Goal: Information Seeking & Learning: Learn about a topic

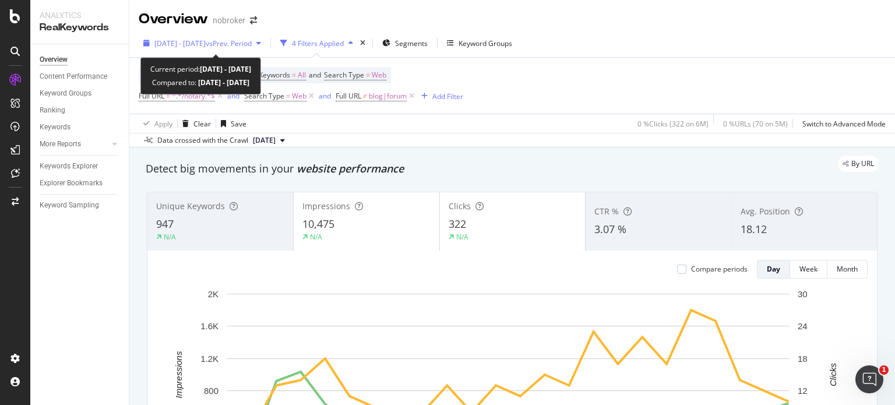
click at [206, 42] on span "[DATE] - [DATE]" at bounding box center [179, 43] width 51 height 10
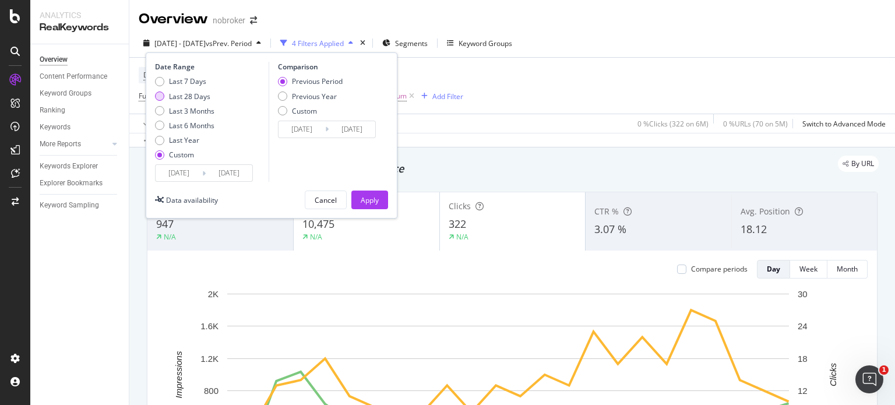
click at [160, 97] on div "Last 28 Days" at bounding box center [159, 95] width 9 height 9
type input "[DATE]"
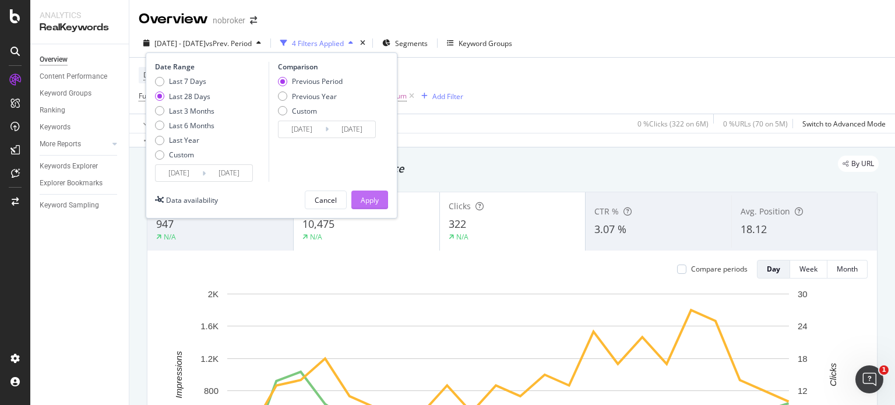
click at [369, 196] on div "Apply" at bounding box center [370, 200] width 18 height 10
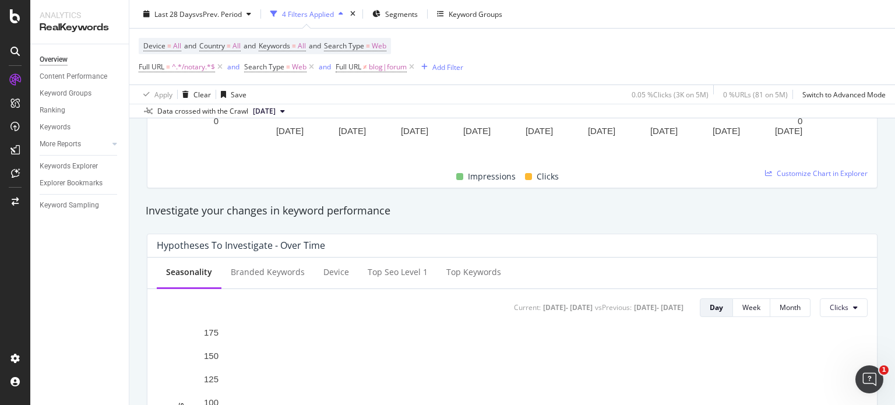
scroll to position [335, 0]
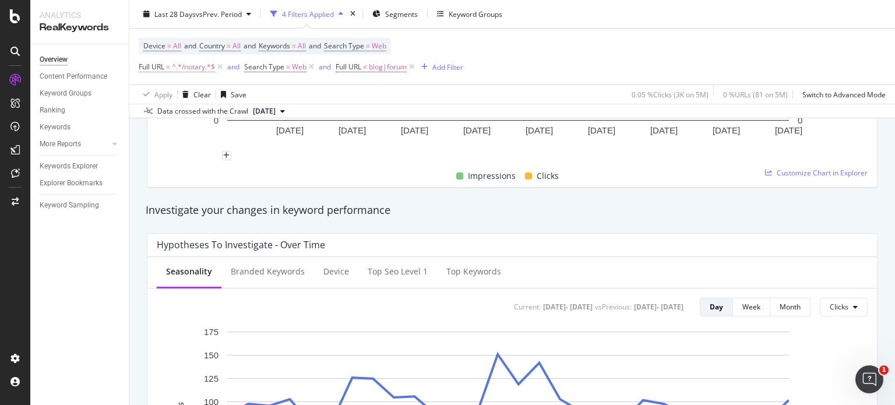
click at [182, 75] on span "^.*/notary.*$" at bounding box center [193, 67] width 43 height 16
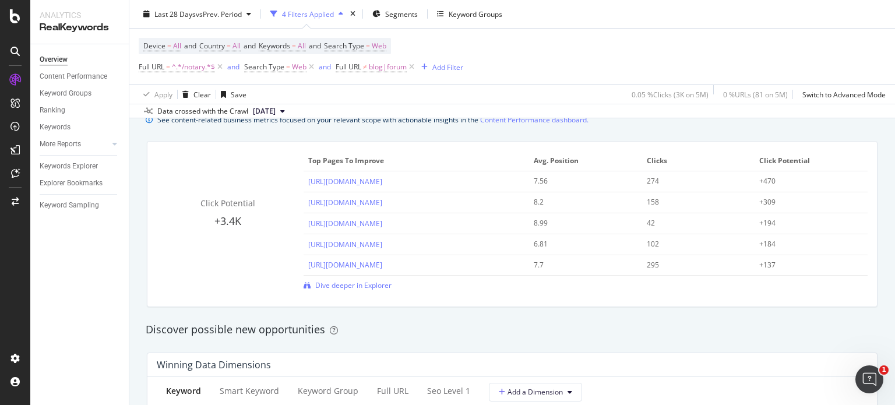
scroll to position [869, 0]
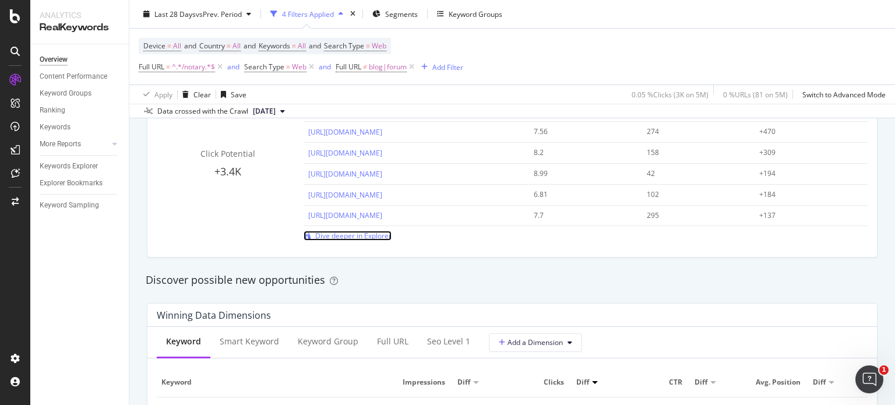
click at [368, 236] on span "Dive deeper in Explorer" at bounding box center [353, 236] width 76 height 10
